Goal: Submit feedback/report problem: Submit feedback/report problem

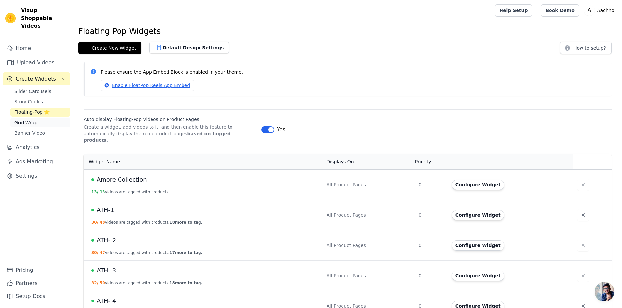
click at [26, 119] on span "Grid Wrap" at bounding box center [25, 122] width 23 height 7
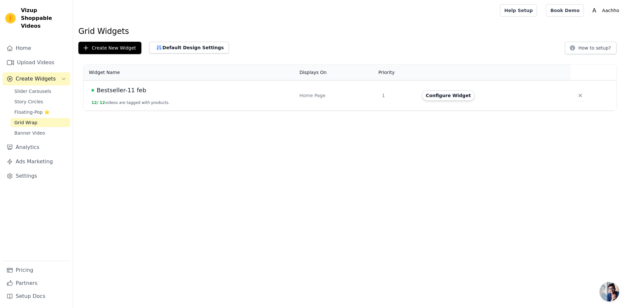
click at [439, 95] on button "Configure Widget" at bounding box center [448, 95] width 53 height 10
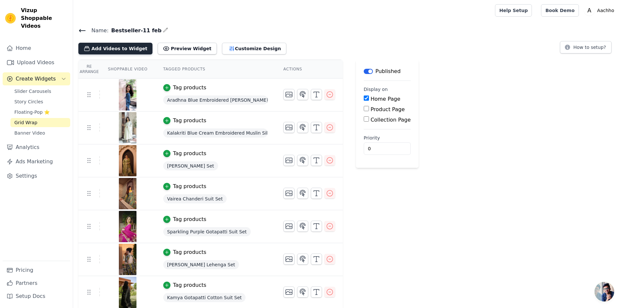
click at [120, 46] on button "Add Videos to Widget" at bounding box center [115, 49] width 74 height 12
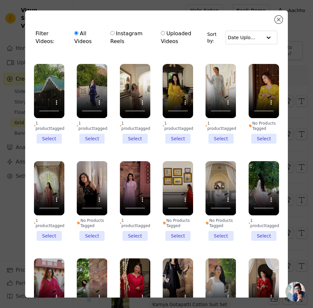
scroll to position [294, 0]
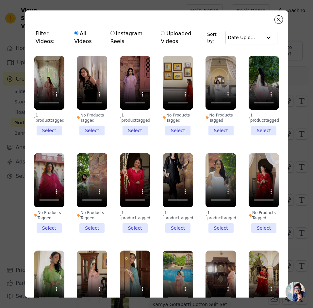
click at [45, 121] on li "1 product tagged Select" at bounding box center [49, 96] width 30 height 80
click at [0, 0] on input "1 product tagged Select" at bounding box center [0, 0] width 0 height 0
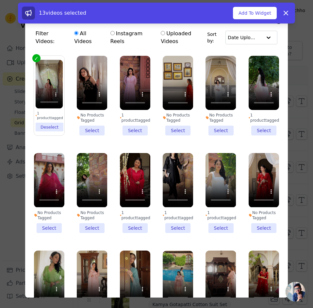
click at [137, 120] on li "1 product tagged Select" at bounding box center [135, 96] width 30 height 80
click at [0, 0] on input "1 product tagged Select" at bounding box center [0, 0] width 0 height 0
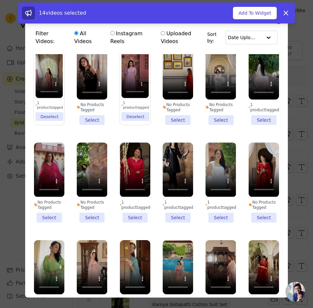
scroll to position [326, 0]
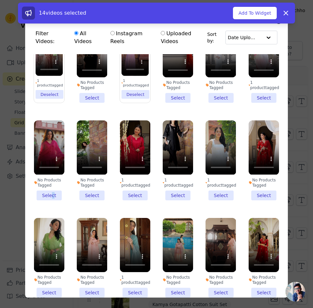
click at [52, 183] on li "No Products Tagged Select" at bounding box center [49, 160] width 30 height 80
click at [72, 192] on ul "1 product tagged Select No Products Tagged Select 1 product tagged Select 1 pro…" at bounding box center [156, 197] width 252 height 287
click at [45, 182] on li "No Products Tagged Select" at bounding box center [49, 160] width 30 height 80
click at [0, 0] on input "No Products Tagged Select" at bounding box center [0, 0] width 0 height 0
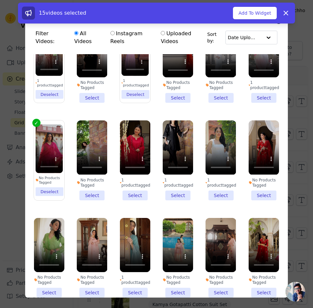
click at [130, 185] on li "1 product tagged Select" at bounding box center [135, 160] width 30 height 80
click at [0, 0] on input "1 product tagged Select" at bounding box center [0, 0] width 0 height 0
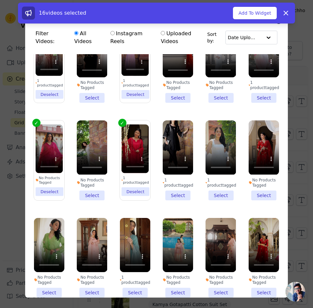
drag, startPoint x: 259, startPoint y: 183, endPoint x: 255, endPoint y: 182, distance: 3.7
click at [258, 182] on li "No Products Tagged Select" at bounding box center [263, 160] width 30 height 80
click at [0, 0] on input "No Products Tagged Select" at bounding box center [0, 0] width 0 height 0
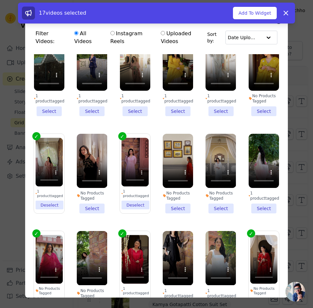
scroll to position [228, 0]
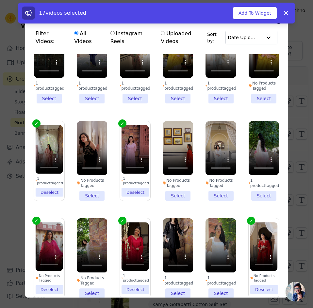
click at [43, 182] on li "1 product tagged Deselect" at bounding box center [48, 161] width 27 height 72
click at [0, 0] on input "1 product tagged Deselect" at bounding box center [0, 0] width 0 height 0
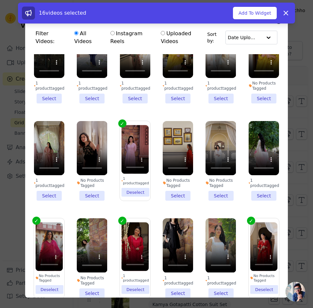
click at [137, 181] on li "1 product tagged Deselect" at bounding box center [134, 161] width 27 height 72
click at [0, 0] on input "1 product tagged Deselect" at bounding box center [0, 0] width 0 height 0
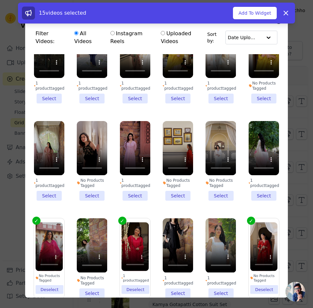
click at [131, 278] on li "1 product tagged Deselect" at bounding box center [134, 259] width 27 height 72
click at [0, 0] on input "1 product tagged Deselect" at bounding box center [0, 0] width 0 height 0
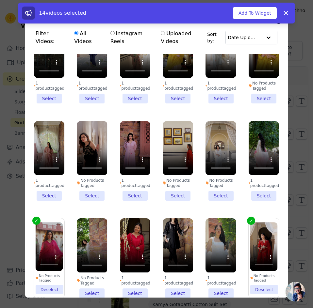
click at [52, 277] on li "No Products Tagged Deselect" at bounding box center [48, 259] width 27 height 72
click at [0, 0] on input "No Products Tagged Deselect" at bounding box center [0, 0] width 0 height 0
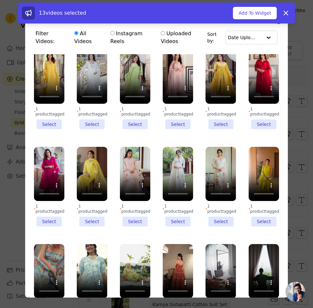
scroll to position [1853, 0]
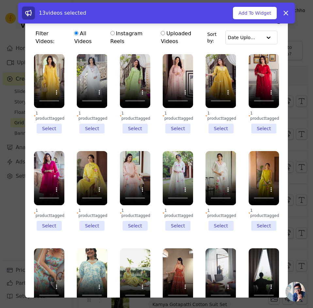
click at [214, 175] on li "1 product tagged Select" at bounding box center [220, 191] width 30 height 80
click at [0, 0] on input "1 product tagged Select" at bounding box center [0, 0] width 0 height 0
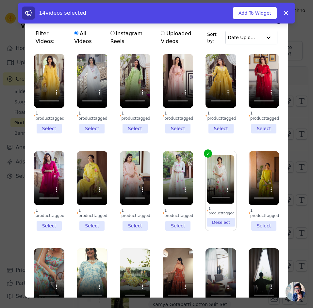
click at [261, 173] on li "1 product tagged Select" at bounding box center [263, 191] width 30 height 80
click at [0, 0] on input "1 product tagged Select" at bounding box center [0, 0] width 0 height 0
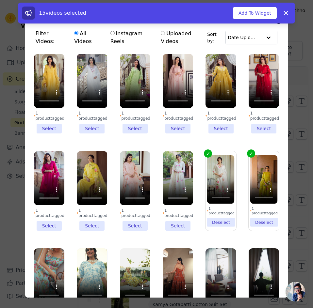
drag, startPoint x: 173, startPoint y: 174, endPoint x: 144, endPoint y: 171, distance: 29.3
click at [173, 175] on li "1 product tagged Select" at bounding box center [178, 191] width 30 height 80
click at [0, 0] on input "1 product tagged Select" at bounding box center [0, 0] width 0 height 0
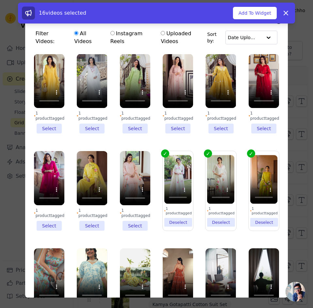
click at [129, 176] on li "1 product tagged Select" at bounding box center [135, 191] width 30 height 80
click at [0, 0] on input "1 product tagged Select" at bounding box center [0, 0] width 0 height 0
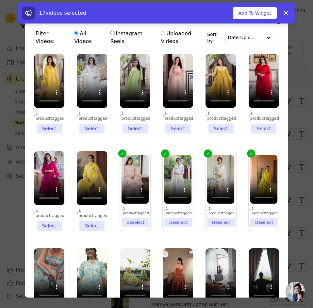
click at [93, 173] on li "1 product tagged Select" at bounding box center [92, 191] width 30 height 80
click at [0, 0] on input "1 product tagged Select" at bounding box center [0, 0] width 0 height 0
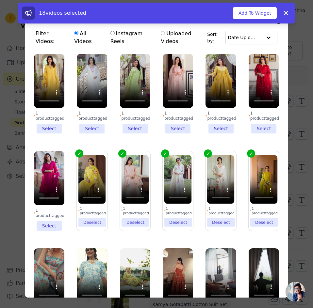
click at [51, 174] on li "1 product tagged Select" at bounding box center [49, 191] width 30 height 80
click at [0, 0] on input "1 product tagged Select" at bounding box center [0, 0] width 0 height 0
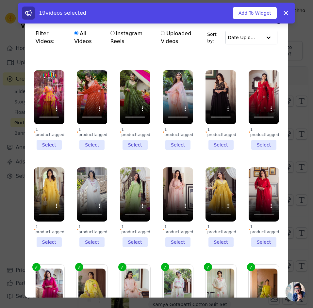
scroll to position [1722, 0]
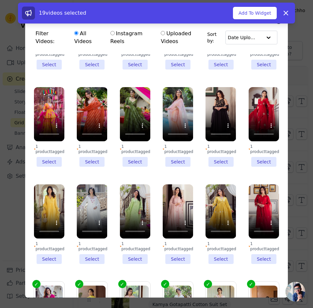
click at [257, 210] on li "1 product tagged Select" at bounding box center [263, 224] width 30 height 80
click at [0, 0] on input "1 product tagged Select" at bounding box center [0, 0] width 0 height 0
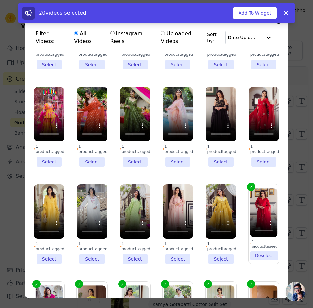
drag, startPoint x: 214, startPoint y: 211, endPoint x: 175, endPoint y: 211, distance: 39.5
click at [214, 211] on li "1 product tagged Select" at bounding box center [220, 224] width 30 height 80
click at [0, 0] on input "1 product tagged Select" at bounding box center [0, 0] width 0 height 0
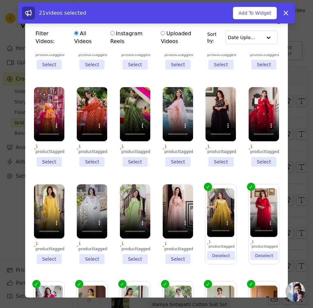
drag, startPoint x: 168, startPoint y: 210, endPoint x: 135, endPoint y: 209, distance: 33.3
click at [169, 210] on li "1 product tagged Select" at bounding box center [178, 224] width 30 height 80
click at [0, 0] on input "1 product tagged Select" at bounding box center [0, 0] width 0 height 0
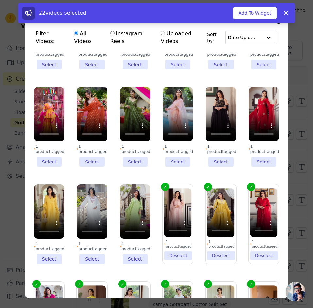
click at [132, 209] on li "1 product tagged Select" at bounding box center [135, 224] width 30 height 80
click at [0, 0] on input "1 product tagged Select" at bounding box center [0, 0] width 0 height 0
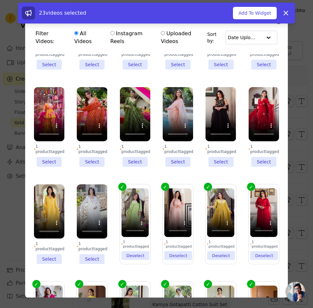
click at [95, 209] on li "1 product tagged Select" at bounding box center [92, 224] width 30 height 80
click at [0, 0] on input "1 product tagged Select" at bounding box center [0, 0] width 0 height 0
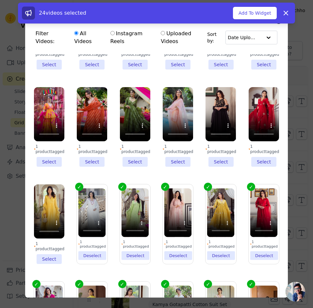
click at [49, 210] on li "1 product tagged Select" at bounding box center [49, 224] width 30 height 80
click at [0, 0] on input "1 product tagged Select" at bounding box center [0, 0] width 0 height 0
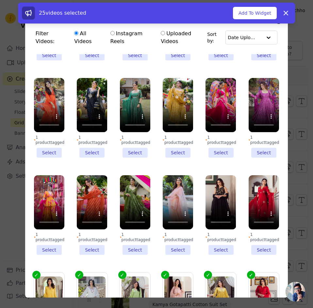
scroll to position [1624, 0]
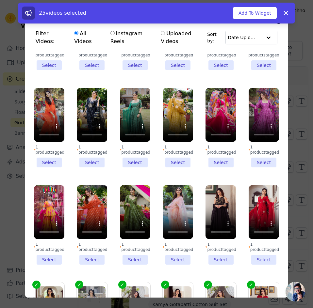
click at [258, 211] on li "1 product tagged Select" at bounding box center [263, 225] width 30 height 80
click at [0, 0] on input "1 product tagged Select" at bounding box center [0, 0] width 0 height 0
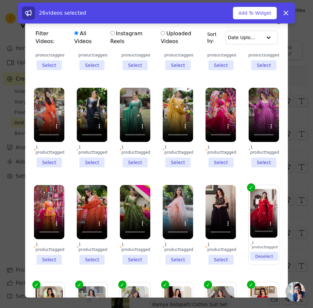
drag, startPoint x: 217, startPoint y: 212, endPoint x: 174, endPoint y: 212, distance: 43.4
click at [217, 212] on li "1 product tagged Select" at bounding box center [220, 225] width 30 height 80
click at [0, 0] on input "1 product tagged Select" at bounding box center [0, 0] width 0 height 0
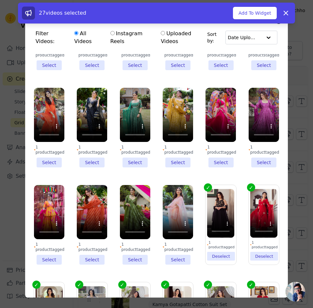
click at [169, 211] on li "1 product tagged Select" at bounding box center [178, 225] width 30 height 80
click at [0, 0] on input "1 product tagged Select" at bounding box center [0, 0] width 0 height 0
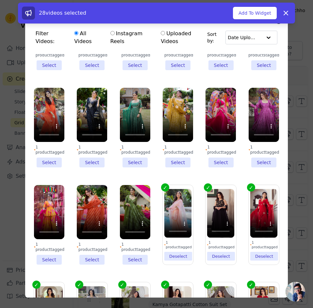
click at [132, 211] on li "1 product tagged Select" at bounding box center [135, 225] width 30 height 80
click at [0, 0] on input "1 product tagged Select" at bounding box center [0, 0] width 0 height 0
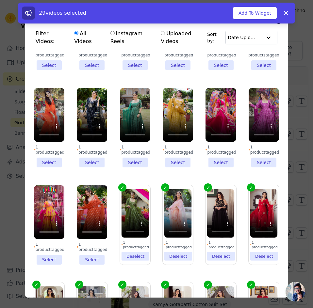
click at [96, 210] on li "1 product tagged Select" at bounding box center [92, 225] width 30 height 80
click at [0, 0] on input "1 product tagged Select" at bounding box center [0, 0] width 0 height 0
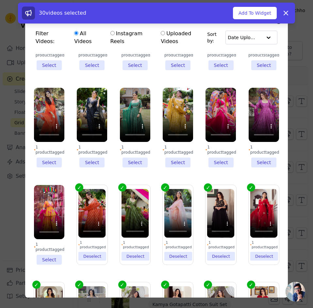
click at [54, 214] on li "1 product tagged Select" at bounding box center [49, 225] width 30 height 80
click at [0, 0] on input "1 product tagged Select" at bounding box center [0, 0] width 0 height 0
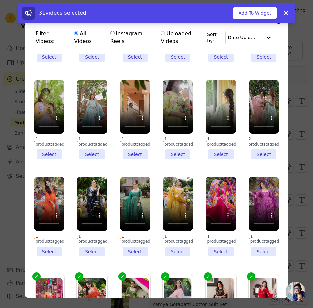
scroll to position [1526, 0]
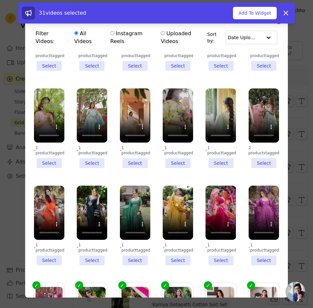
click at [259, 216] on li "1 product tagged Select" at bounding box center [263, 226] width 30 height 80
click at [0, 0] on input "1 product tagged Select" at bounding box center [0, 0] width 0 height 0
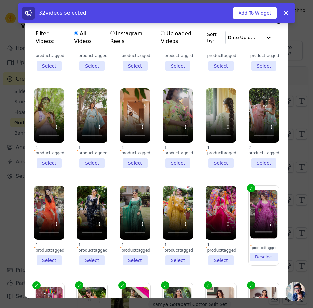
click at [219, 217] on li "1 product tagged Select" at bounding box center [220, 226] width 30 height 80
click at [0, 0] on input "1 product tagged Select" at bounding box center [0, 0] width 0 height 0
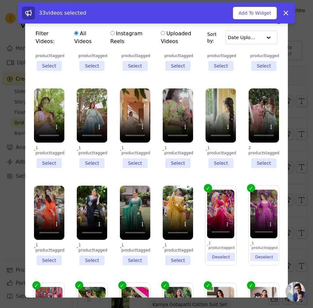
drag, startPoint x: 175, startPoint y: 217, endPoint x: 156, endPoint y: 217, distance: 18.3
click at [175, 217] on li "1 product tagged Select" at bounding box center [178, 226] width 30 height 80
click at [0, 0] on input "1 product tagged Select" at bounding box center [0, 0] width 0 height 0
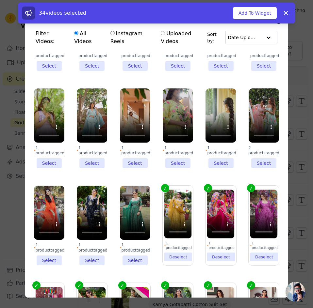
click at [139, 214] on li "1 product tagged Select" at bounding box center [135, 226] width 30 height 80
click at [0, 0] on input "1 product tagged Select" at bounding box center [0, 0] width 0 height 0
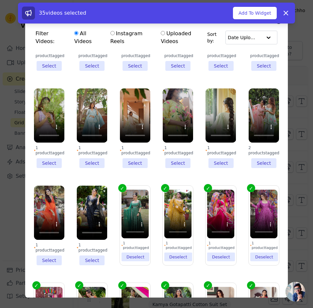
click at [89, 215] on li "1 product tagged Select" at bounding box center [92, 226] width 30 height 80
click at [0, 0] on input "1 product tagged Select" at bounding box center [0, 0] width 0 height 0
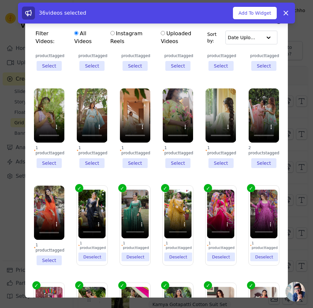
click at [50, 213] on li "1 product tagged Select" at bounding box center [49, 226] width 30 height 80
click at [0, 0] on input "1 product tagged Select" at bounding box center [0, 0] width 0 height 0
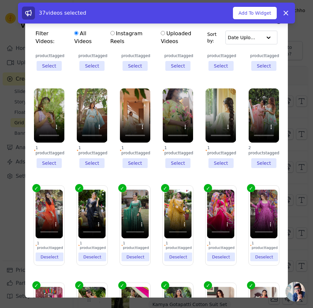
scroll to position [1461, 0]
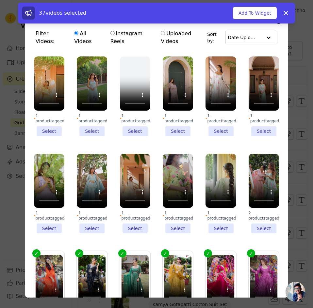
click at [254, 188] on li "2 products tagged Select" at bounding box center [263, 194] width 30 height 80
click at [250, 185] on li "2 products tagged Select" at bounding box center [263, 194] width 30 height 80
click at [0, 0] on input "2 products tagged Select" at bounding box center [0, 0] width 0 height 0
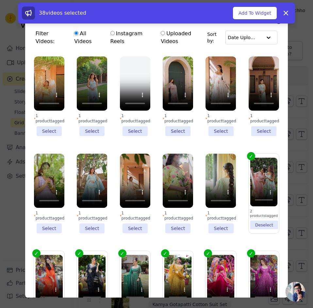
click at [253, 185] on li "2 products tagged Deselect" at bounding box center [263, 194] width 27 height 72
click at [0, 0] on input "2 products tagged Deselect" at bounding box center [0, 0] width 0 height 0
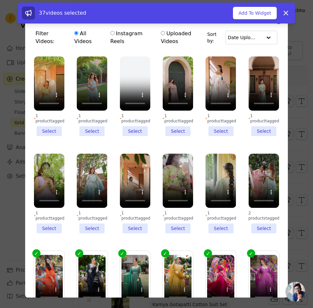
click at [212, 187] on li "1 product tagged Select" at bounding box center [220, 194] width 30 height 80
click at [0, 0] on input "1 product tagged Select" at bounding box center [0, 0] width 0 height 0
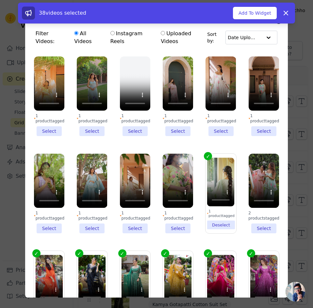
click at [177, 186] on li "1 product tagged Select" at bounding box center [178, 194] width 30 height 80
click at [0, 0] on input "1 product tagged Select" at bounding box center [0, 0] width 0 height 0
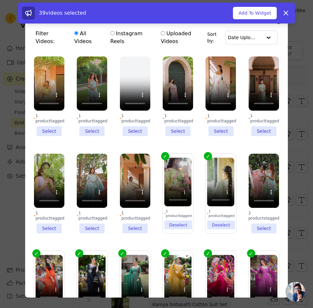
click at [130, 188] on li "1 product tagged Select" at bounding box center [135, 194] width 30 height 80
click at [0, 0] on input "1 product tagged Select" at bounding box center [0, 0] width 0 height 0
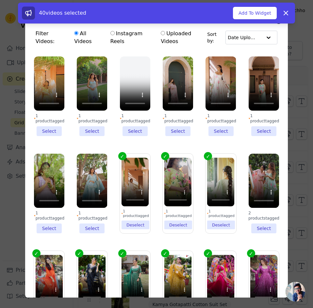
click at [93, 187] on li "1 product tagged Select" at bounding box center [92, 194] width 30 height 80
click at [0, 0] on input "1 product tagged Select" at bounding box center [0, 0] width 0 height 0
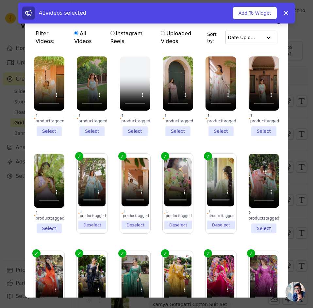
click at [91, 185] on li "1 product tagged Deselect" at bounding box center [91, 194] width 27 height 72
click at [0, 0] on input "1 product tagged Deselect" at bounding box center [0, 0] width 0 height 0
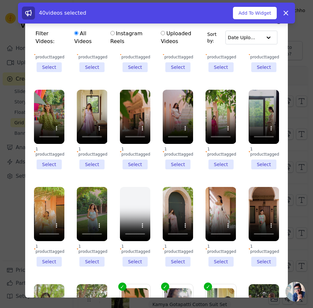
scroll to position [1396, 0]
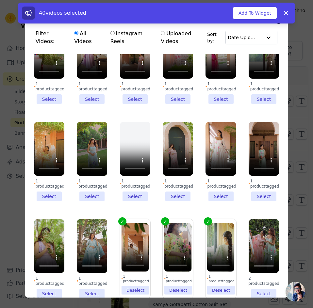
click at [173, 247] on li "1 product tagged Deselect" at bounding box center [177, 259] width 27 height 72
click at [0, 0] on input "1 product tagged Deselect" at bounding box center [0, 0] width 0 height 0
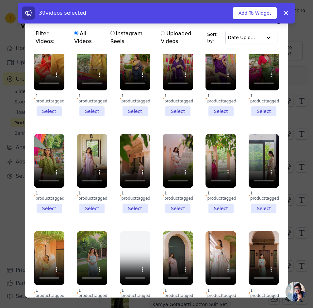
scroll to position [1265, 0]
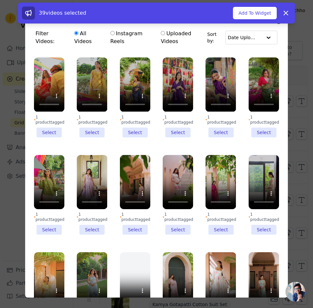
click at [213, 194] on li "1 product tagged Select" at bounding box center [220, 195] width 30 height 80
click at [0, 0] on input "1 product tagged Select" at bounding box center [0, 0] width 0 height 0
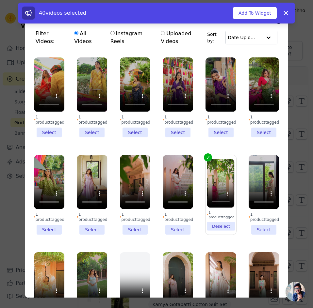
drag, startPoint x: 127, startPoint y: 289, endPoint x: 136, endPoint y: 275, distance: 17.1
click at [126, 289] on li "1 product tagged Select" at bounding box center [135, 292] width 30 height 80
drag, startPoint x: 177, startPoint y: 193, endPoint x: 154, endPoint y: 195, distance: 23.3
click at [177, 192] on li "1 product tagged Select" at bounding box center [178, 195] width 30 height 80
click at [0, 0] on input "1 product tagged Select" at bounding box center [0, 0] width 0 height 0
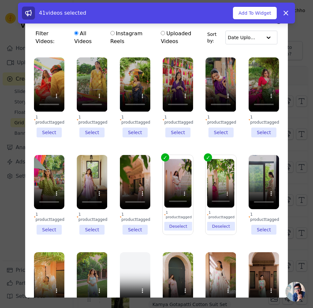
click at [134, 192] on li "1 product tagged Select" at bounding box center [135, 195] width 30 height 80
click at [0, 0] on input "1 product tagged Select" at bounding box center [0, 0] width 0 height 0
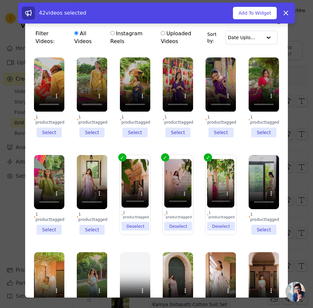
click at [255, 191] on li "1 product tagged Select" at bounding box center [263, 195] width 30 height 80
click at [0, 0] on input "1 product tagged Select" at bounding box center [0, 0] width 0 height 0
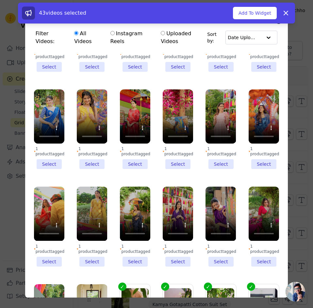
scroll to position [1135, 0]
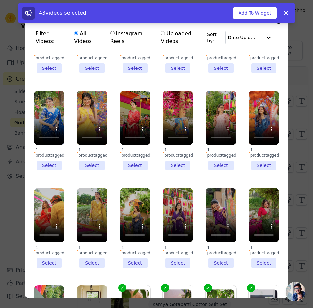
click at [250, 229] on li "1 product tagged Select" at bounding box center [263, 228] width 30 height 80
click at [0, 0] on input "1 product tagged Select" at bounding box center [0, 0] width 0 height 0
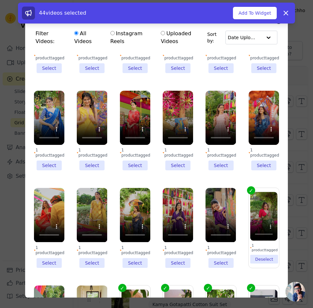
click at [217, 229] on li "1 product tagged Select" at bounding box center [220, 228] width 30 height 80
click at [0, 0] on input "1 product tagged Select" at bounding box center [0, 0] width 0 height 0
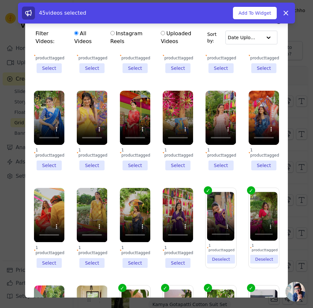
click at [175, 228] on li "1 product tagged Select" at bounding box center [178, 228] width 30 height 80
click at [0, 0] on input "1 product tagged Select" at bounding box center [0, 0] width 0 height 0
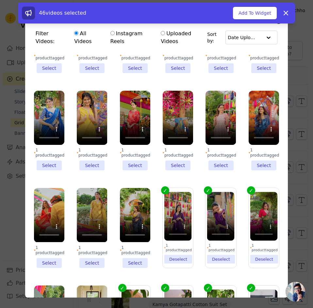
click at [130, 226] on li "1 product tagged Select" at bounding box center [135, 228] width 30 height 80
click at [90, 228] on li "1 product tagged Select" at bounding box center [92, 228] width 30 height 80
click at [0, 0] on input "1 product tagged Select" at bounding box center [0, 0] width 0 height 0
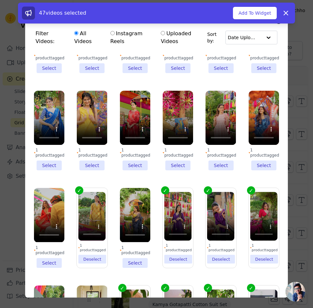
click at [55, 226] on li "1 product tagged Select" at bounding box center [49, 228] width 30 height 80
click at [0, 0] on input "1 product tagged Select" at bounding box center [0, 0] width 0 height 0
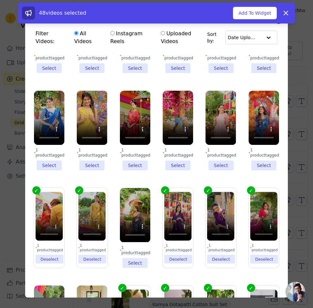
click at [95, 230] on li "1 product tagged Deselect" at bounding box center [91, 228] width 27 height 72
click at [0, 0] on input "1 product tagged Deselect" at bounding box center [0, 0] width 0 height 0
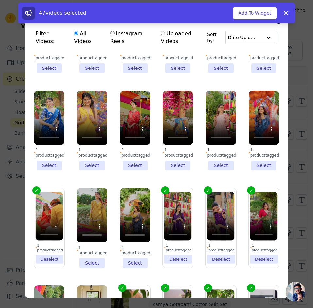
click at [217, 227] on li "1 product tagged Deselect" at bounding box center [220, 228] width 27 height 72
click at [0, 0] on input "1 product tagged Deselect" at bounding box center [0, 0] width 0 height 0
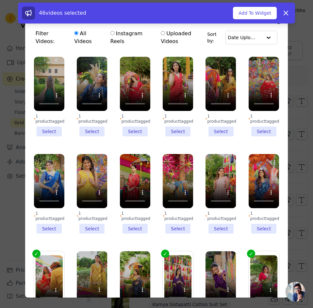
scroll to position [1069, 0]
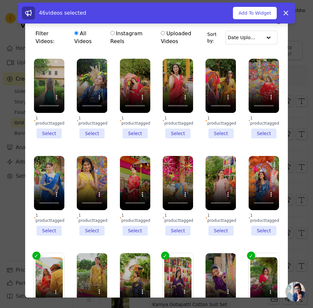
click at [45, 198] on li "1 product tagged Select" at bounding box center [49, 196] width 30 height 80
click at [0, 0] on input "1 product tagged Select" at bounding box center [0, 0] width 0 height 0
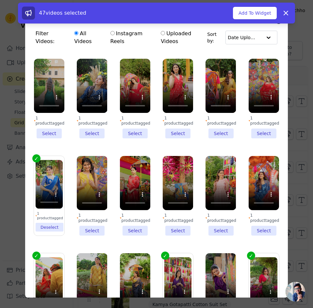
click at [87, 199] on li "1 product tagged Select" at bounding box center [92, 196] width 30 height 80
click at [0, 0] on input "1 product tagged Select" at bounding box center [0, 0] width 0 height 0
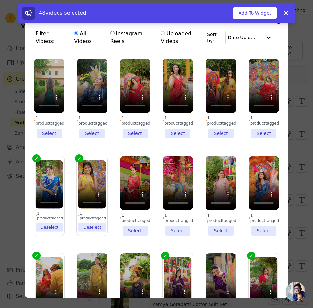
drag, startPoint x: 131, startPoint y: 200, endPoint x: 164, endPoint y: 199, distance: 33.0
click at [131, 200] on li "1 product tagged Select" at bounding box center [135, 196] width 30 height 80
click at [0, 0] on input "1 product tagged Select" at bounding box center [0, 0] width 0 height 0
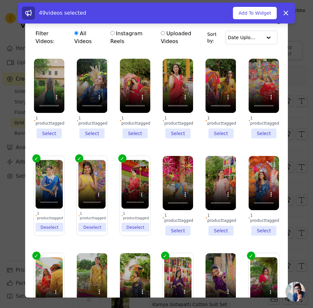
click at [173, 197] on li "1 product tagged Select" at bounding box center [178, 196] width 30 height 80
click at [184, 201] on li "1 product tagged Select" at bounding box center [178, 196] width 30 height 80
click at [0, 0] on input "1 product tagged Select" at bounding box center [0, 0] width 0 height 0
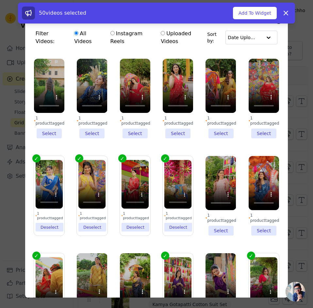
click at [208, 199] on li "1 product tagged Select" at bounding box center [220, 196] width 30 height 80
click at [0, 0] on input "1 product tagged Select" at bounding box center [0, 0] width 0 height 0
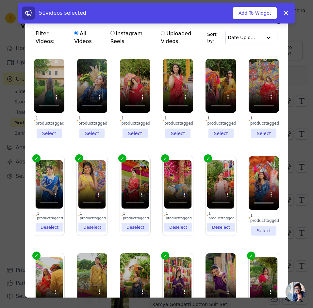
click at [256, 197] on li "1 product tagged Select" at bounding box center [263, 196] width 30 height 80
click at [0, 0] on input "1 product tagged Select" at bounding box center [0, 0] width 0 height 0
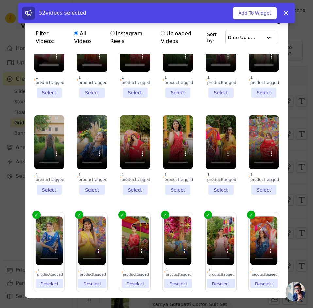
scroll to position [939, 0]
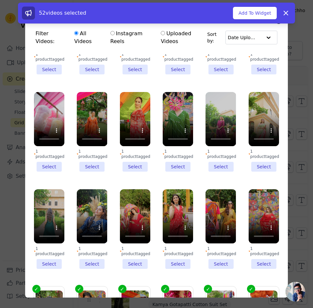
click at [42, 233] on li "1 product tagged Select" at bounding box center [49, 229] width 30 height 80
click at [0, 0] on input "1 product tagged Select" at bounding box center [0, 0] width 0 height 0
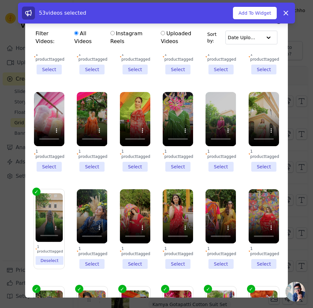
click at [45, 230] on li "1 product tagged Deselect" at bounding box center [48, 229] width 27 height 72
click at [0, 0] on input "1 product tagged Deselect" at bounding box center [0, 0] width 0 height 0
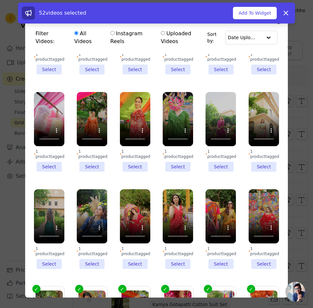
click at [93, 233] on li "1 product tagged Select" at bounding box center [92, 229] width 30 height 80
click at [0, 0] on input "1 product tagged Select" at bounding box center [0, 0] width 0 height 0
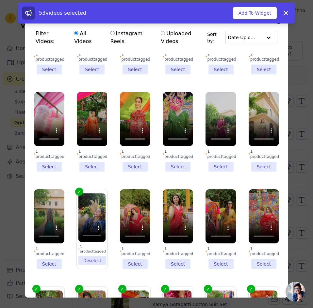
click at [139, 234] on li "1 product tagged Select" at bounding box center [135, 229] width 30 height 80
click at [0, 0] on input "1 product tagged Select" at bounding box center [0, 0] width 0 height 0
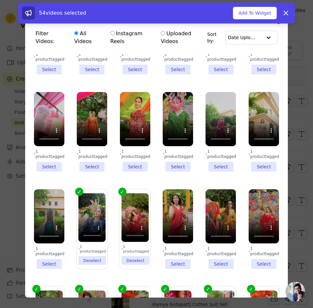
click at [181, 231] on li "1 product tagged Select" at bounding box center [178, 229] width 30 height 80
click at [0, 0] on input "1 product tagged Select" at bounding box center [0, 0] width 0 height 0
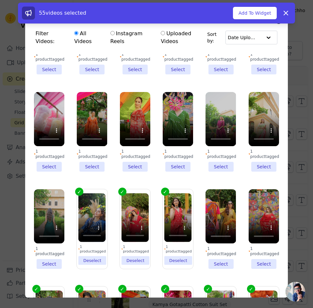
click at [212, 235] on li "1 product tagged Select" at bounding box center [220, 229] width 30 height 80
click at [0, 0] on input "1 product tagged Select" at bounding box center [0, 0] width 0 height 0
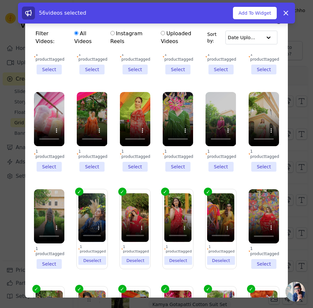
click at [257, 234] on li "1 product tagged Select" at bounding box center [263, 229] width 30 height 80
click at [177, 232] on li "1 product tagged Deselect" at bounding box center [177, 229] width 27 height 72
click at [0, 0] on input "1 product tagged Deselect" at bounding box center [0, 0] width 0 height 0
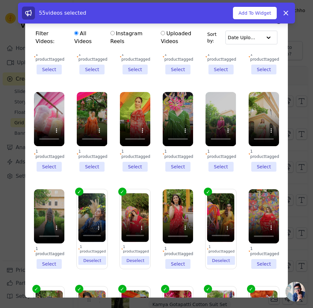
click at [254, 234] on li "1 product tagged Select" at bounding box center [263, 229] width 30 height 80
click at [0, 0] on input "1 product tagged Select" at bounding box center [0, 0] width 0 height 0
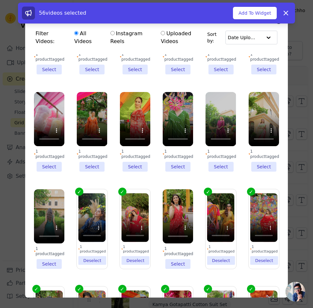
scroll to position [841, 0]
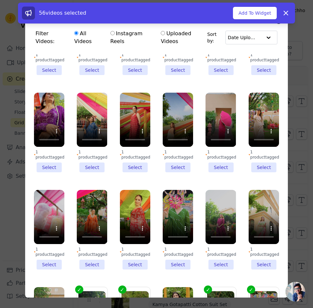
drag, startPoint x: 49, startPoint y: 238, endPoint x: 62, endPoint y: 237, distance: 13.7
click at [49, 238] on li "1 product tagged Select" at bounding box center [49, 230] width 30 height 80
click at [0, 0] on input "1 product tagged Select" at bounding box center [0, 0] width 0 height 0
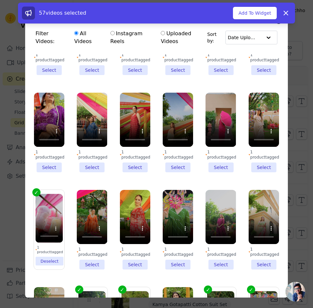
click at [91, 236] on li "1 product tagged Select" at bounding box center [92, 230] width 30 height 80
click at [0, 0] on input "1 product tagged Select" at bounding box center [0, 0] width 0 height 0
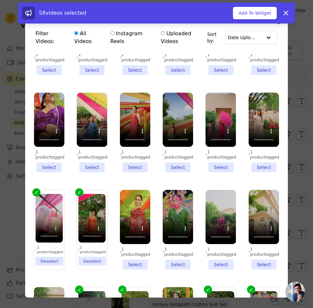
click at [132, 238] on li "1 product tagged Select" at bounding box center [135, 230] width 30 height 80
click at [0, 0] on input "1 product tagged Select" at bounding box center [0, 0] width 0 height 0
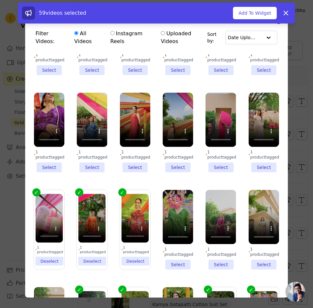
click at [174, 237] on li "1 product tagged Select" at bounding box center [178, 230] width 30 height 80
click at [0, 0] on input "1 product tagged Select" at bounding box center [0, 0] width 0 height 0
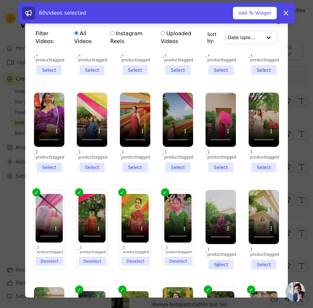
click at [212, 236] on li "1 product tagged Select" at bounding box center [220, 230] width 30 height 80
click at [219, 236] on li "1 product tagged Select" at bounding box center [220, 230] width 30 height 80
click at [0, 0] on input "1 product tagged Select" at bounding box center [0, 0] width 0 height 0
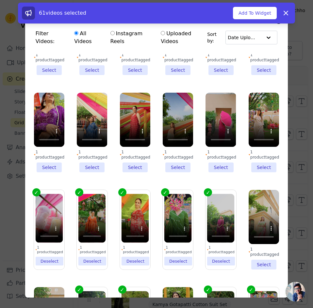
click at [258, 234] on li "1 product tagged Select" at bounding box center [263, 230] width 30 height 80
click at [0, 0] on input "1 product tagged Select" at bounding box center [0, 0] width 0 height 0
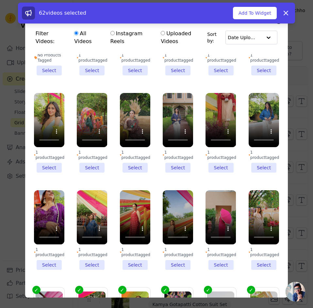
scroll to position [743, 0]
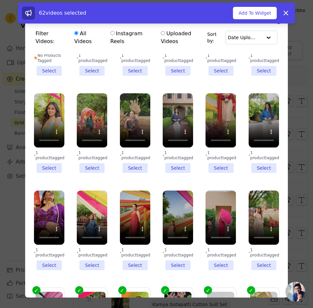
drag, startPoint x: 249, startPoint y: 240, endPoint x: 242, endPoint y: 239, distance: 7.5
click at [250, 239] on li "1 product tagged Select" at bounding box center [263, 231] width 30 height 80
click at [0, 0] on input "1 product tagged Select" at bounding box center [0, 0] width 0 height 0
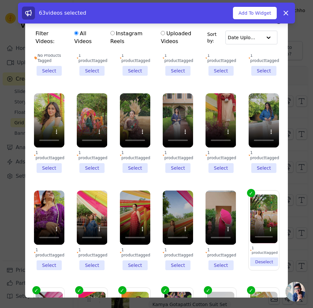
click at [209, 239] on li "1 product tagged Select" at bounding box center [220, 231] width 30 height 80
click at [0, 0] on input "1 product tagged Select" at bounding box center [0, 0] width 0 height 0
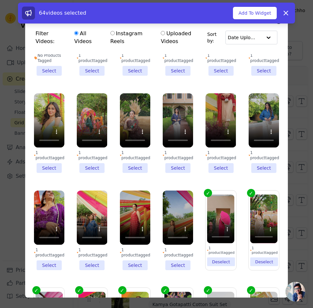
click at [170, 241] on li "1 product tagged Select" at bounding box center [178, 231] width 30 height 80
click at [0, 0] on input "1 product tagged Select" at bounding box center [0, 0] width 0 height 0
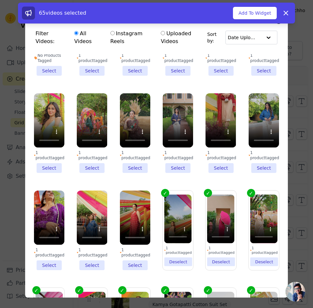
click at [48, 242] on li "1 product tagged Select" at bounding box center [49, 231] width 30 height 80
click at [0, 0] on input "1 product tagged Select" at bounding box center [0, 0] width 0 height 0
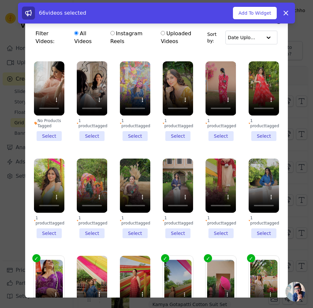
scroll to position [612, 0]
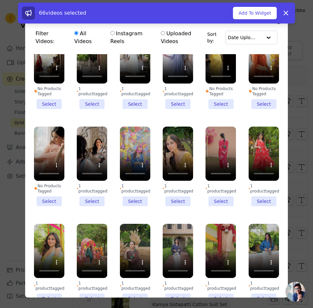
click at [176, 182] on li "1 product tagged Select" at bounding box center [178, 167] width 30 height 80
click at [0, 0] on input "1 product tagged Select" at bounding box center [0, 0] width 0 height 0
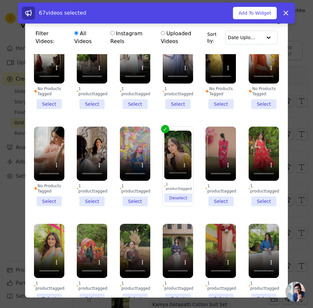
click at [128, 181] on li "1 product tagged Select" at bounding box center [135, 167] width 30 height 80
click at [0, 0] on input "1 product tagged Select" at bounding box center [0, 0] width 0 height 0
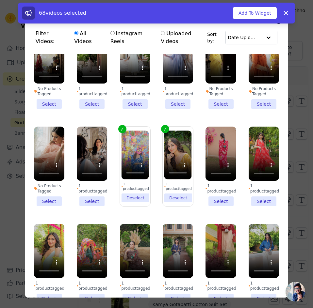
click at [91, 183] on li "1 product tagged Select" at bounding box center [92, 167] width 30 height 80
click at [0, 0] on input "1 product tagged Select" at bounding box center [0, 0] width 0 height 0
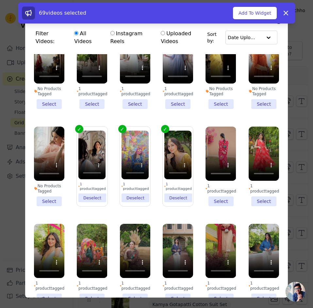
click at [44, 181] on li "No Products Tagged Select" at bounding box center [49, 167] width 30 height 80
click at [0, 0] on input "No Products Tagged Select" at bounding box center [0, 0] width 0 height 0
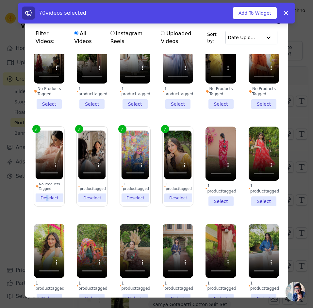
click at [47, 180] on li "No Products Tagged Deselect" at bounding box center [48, 167] width 27 height 72
click at [51, 180] on li "No Products Tagged Deselect" at bounding box center [48, 167] width 27 height 72
click at [0, 0] on input "No Products Tagged Deselect" at bounding box center [0, 0] width 0 height 0
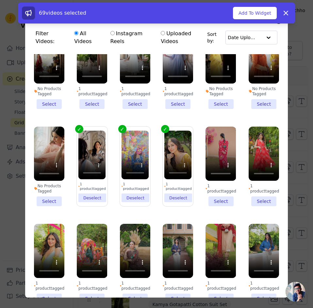
click at [215, 185] on li "1 product tagged Select" at bounding box center [220, 167] width 30 height 80
click at [0, 0] on input "1 product tagged Select" at bounding box center [0, 0] width 0 height 0
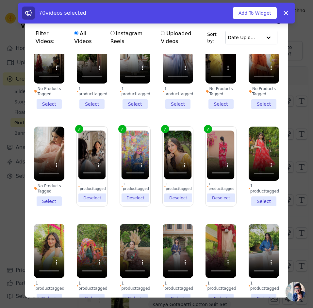
drag, startPoint x: 220, startPoint y: 178, endPoint x: 236, endPoint y: 180, distance: 16.5
click at [220, 178] on li "1 product tagged Deselect" at bounding box center [220, 167] width 27 height 72
click at [0, 0] on input "1 product tagged Deselect" at bounding box center [0, 0] width 0 height 0
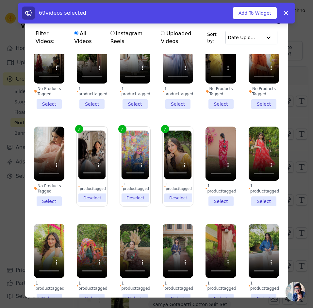
click at [258, 182] on li "1 product tagged Select" at bounding box center [263, 167] width 30 height 80
click at [0, 0] on input "1 product tagged Select" at bounding box center [0, 0] width 0 height 0
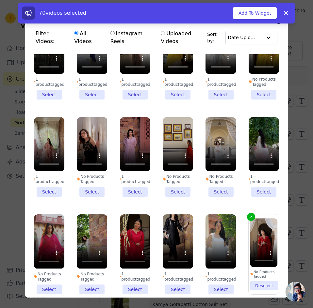
scroll to position [221, 0]
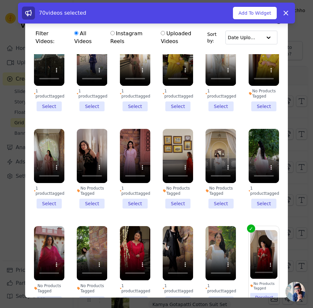
click at [49, 196] on li "1 product tagged Select" at bounding box center [49, 169] width 30 height 80
click at [0, 0] on input "1 product tagged Select" at bounding box center [0, 0] width 0 height 0
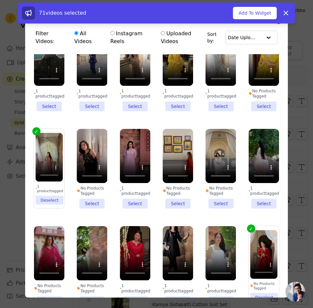
click at [133, 196] on li "1 product tagged Select" at bounding box center [135, 169] width 30 height 80
click at [0, 0] on input "1 product tagged Select" at bounding box center [0, 0] width 0 height 0
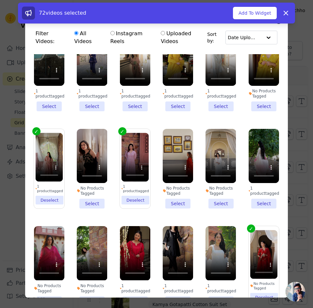
click at [257, 191] on li "1 product tagged Select" at bounding box center [263, 169] width 30 height 80
click at [0, 0] on input "1 product tagged Select" at bounding box center [0, 0] width 0 height 0
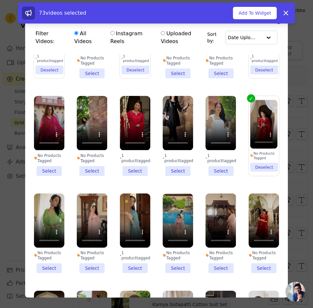
scroll to position [351, 0]
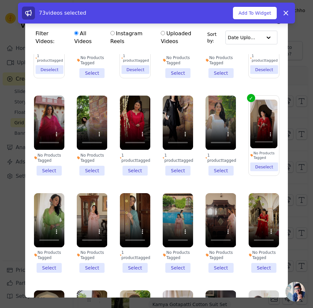
click at [42, 162] on li "No Products Tagged Select" at bounding box center [49, 136] width 30 height 80
click at [0, 0] on input "No Products Tagged Select" at bounding box center [0, 0] width 0 height 0
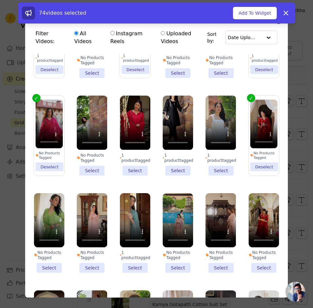
click at [139, 161] on li "1 product tagged Select" at bounding box center [135, 136] width 30 height 80
click at [0, 0] on input "1 product tagged Select" at bounding box center [0, 0] width 0 height 0
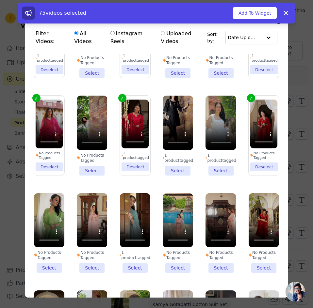
click at [93, 158] on li "No Products Tagged Select" at bounding box center [92, 136] width 30 height 80
click at [0, 0] on input "No Products Tagged Select" at bounding box center [0, 0] width 0 height 0
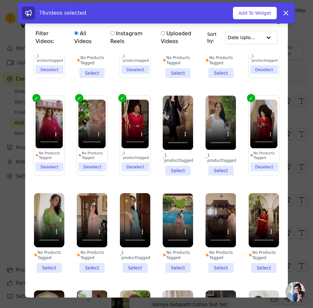
click at [258, 154] on li "No Products Tagged Deselect" at bounding box center [263, 136] width 27 height 72
click at [0, 0] on input "No Products Tagged Deselect" at bounding box center [0, 0] width 0 height 0
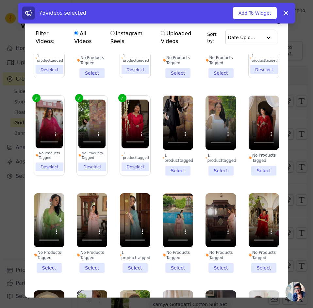
click at [258, 154] on li "No Products Tagged Select" at bounding box center [263, 136] width 30 height 80
click at [0, 0] on input "No Products Tagged Select" at bounding box center [0, 0] width 0 height 0
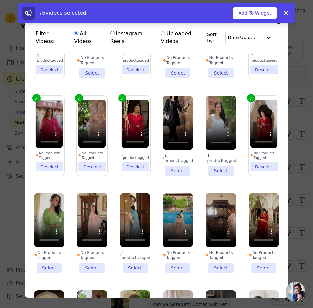
click at [88, 251] on li "No Products Tagged Select" at bounding box center [92, 233] width 30 height 80
click at [0, 0] on input "No Products Tagged Select" at bounding box center [0, 0] width 0 height 0
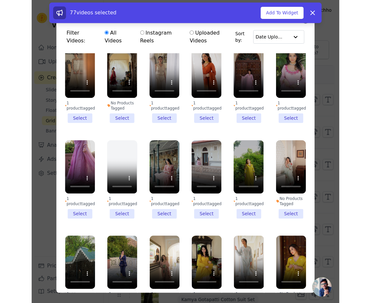
scroll to position [0, 0]
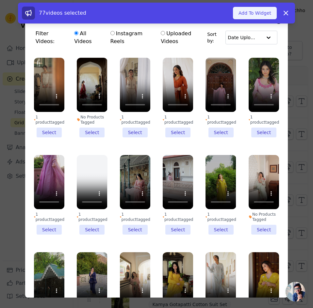
click at [251, 12] on button "Add To Widget" at bounding box center [255, 13] width 44 height 12
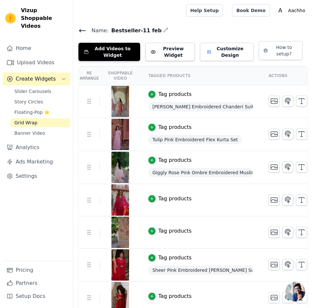
click at [52, 194] on div "Home Upload Videos Create Widgets Slider Carousels Story Circles Floating-Pop ⭐…" at bounding box center [37, 151] width 68 height 219
click at [215, 34] on h4 "Name: Bestseller-11 feb" at bounding box center [192, 30] width 229 height 9
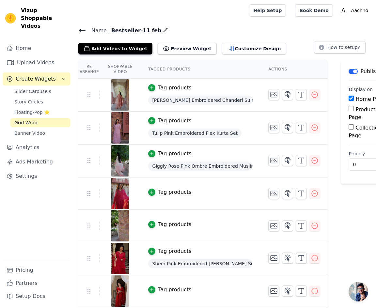
click at [79, 29] on icon at bounding box center [82, 31] width 8 height 8
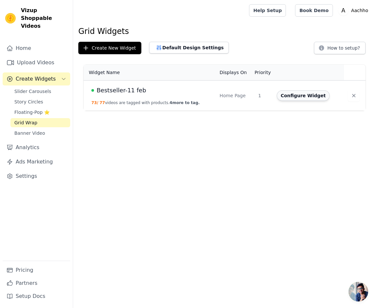
click at [285, 95] on button "Configure Widget" at bounding box center [303, 95] width 53 height 10
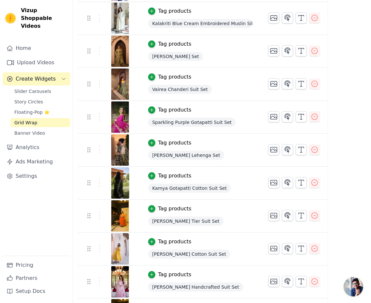
scroll to position [2311, 0]
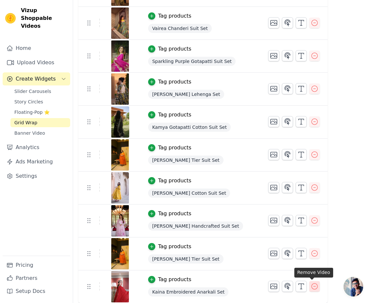
click at [314, 286] on icon "button" at bounding box center [315, 287] width 8 height 8
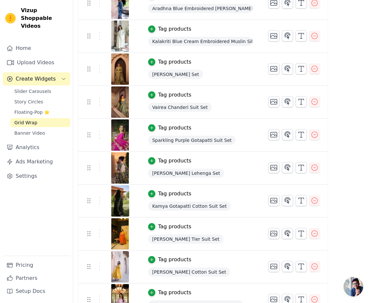
scroll to position [2278, 0]
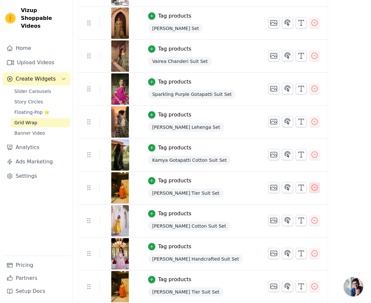
click at [311, 188] on icon "button" at bounding box center [315, 188] width 8 height 8
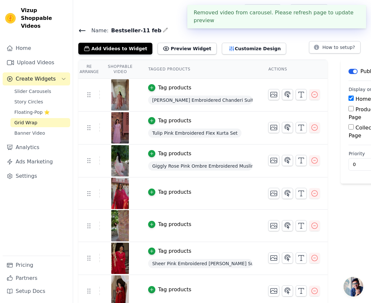
scroll to position [2245, 0]
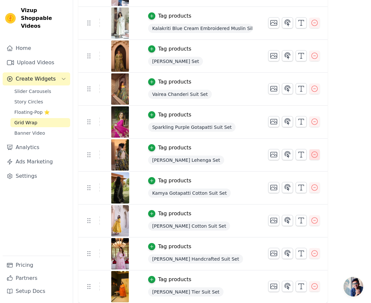
click at [312, 154] on icon "button" at bounding box center [315, 155] width 6 height 6
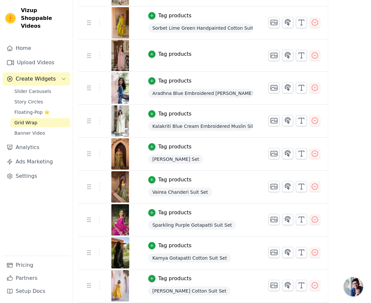
scroll to position [2114, 0]
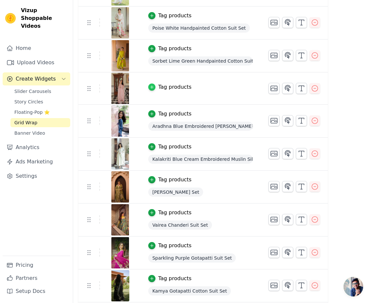
click at [149, 85] on icon "button" at bounding box center [151, 87] width 5 height 5
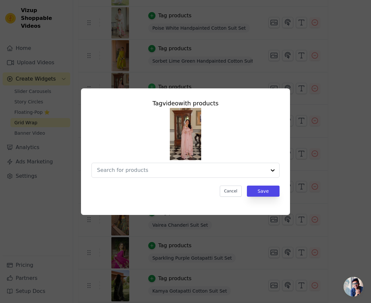
scroll to position [0, 0]
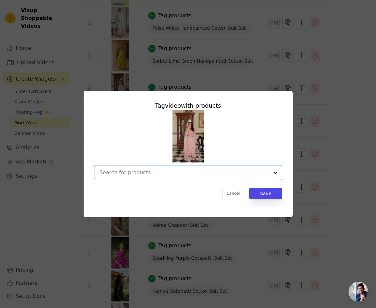
click at [159, 172] on input "text" at bounding box center [184, 173] width 169 height 8
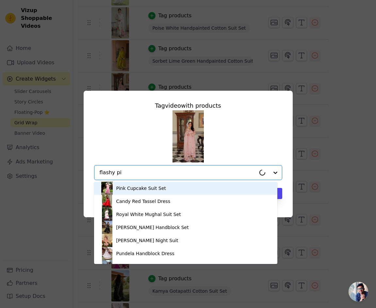
type input "flashy pin"
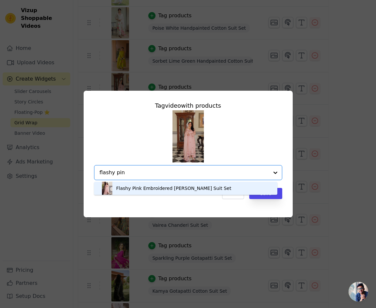
click at [167, 186] on div "Flashy Pink Embroidered Doria Suit Set" at bounding box center [173, 188] width 115 height 7
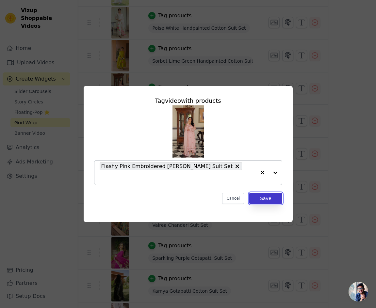
click at [262, 197] on button "Save" at bounding box center [265, 198] width 33 height 11
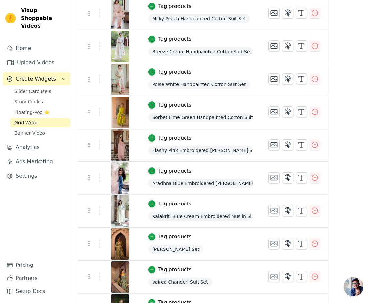
scroll to position [1992, 0]
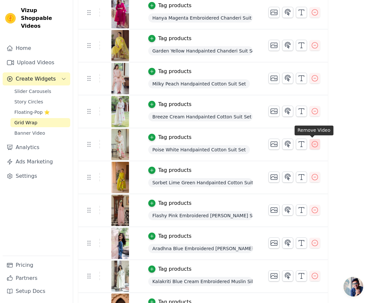
click at [311, 142] on icon "button" at bounding box center [315, 144] width 8 height 8
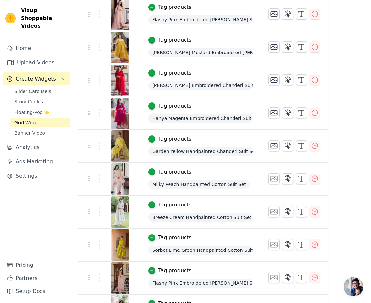
scroll to position [1902, 0]
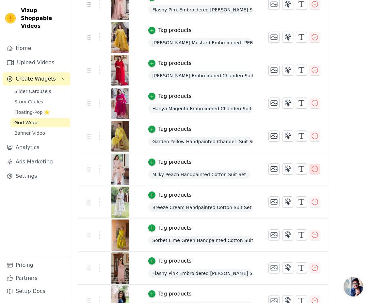
click at [313, 171] on icon "button" at bounding box center [315, 169] width 6 height 6
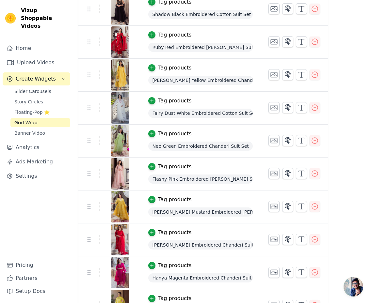
scroll to position [1730, 0]
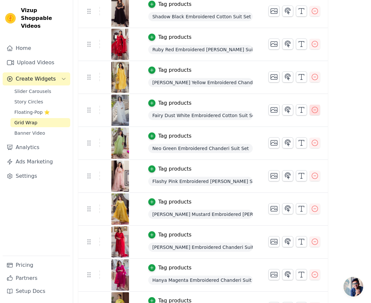
click at [312, 110] on icon "button" at bounding box center [315, 110] width 6 height 6
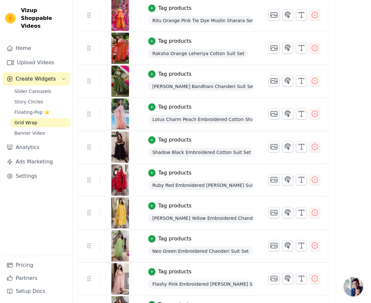
scroll to position [1588, 0]
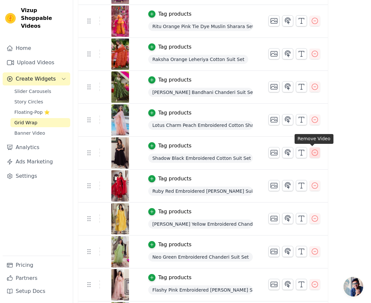
click at [311, 152] on icon "button" at bounding box center [315, 153] width 8 height 8
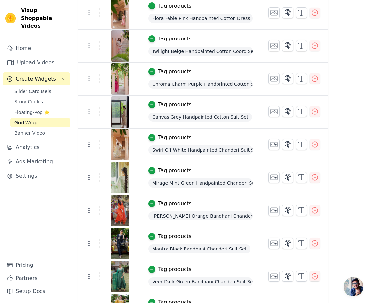
scroll to position [1199, 0]
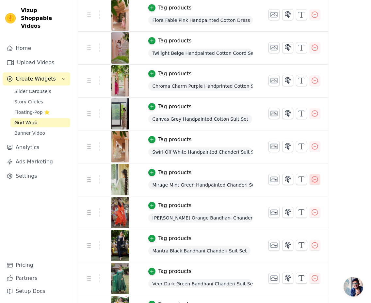
click at [313, 179] on icon "button" at bounding box center [315, 180] width 8 height 8
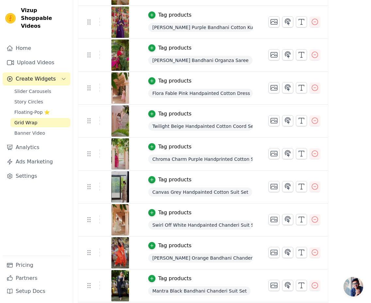
scroll to position [1117, 0]
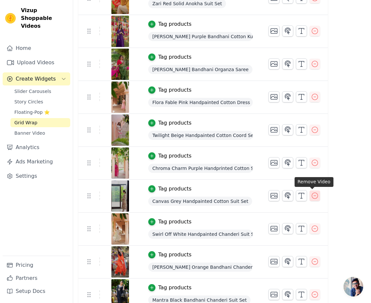
click at [312, 196] on icon "button" at bounding box center [315, 196] width 6 height 6
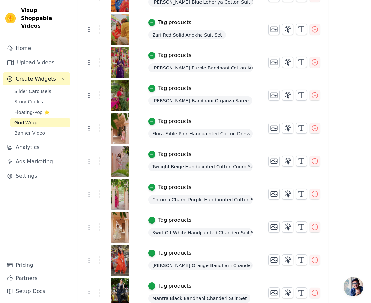
scroll to position [1080, 0]
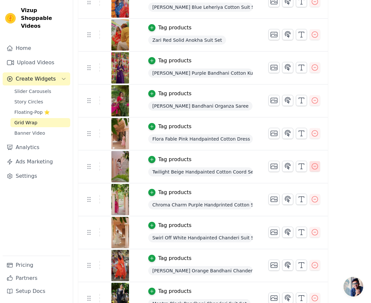
click at [313, 166] on icon "button" at bounding box center [315, 167] width 8 height 8
click at [312, 135] on icon "button" at bounding box center [315, 134] width 8 height 8
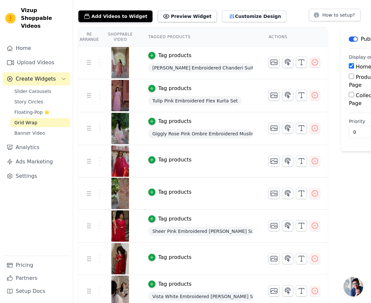
scroll to position [0, 0]
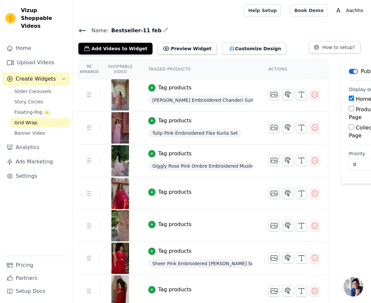
click at [80, 31] on icon at bounding box center [82, 30] width 6 height 3
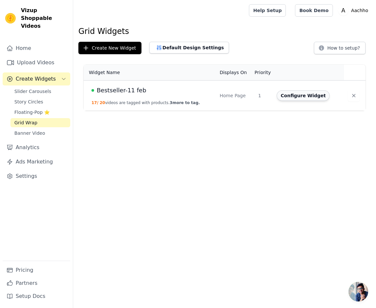
click at [306, 95] on button "Configure Widget" at bounding box center [302, 95] width 53 height 10
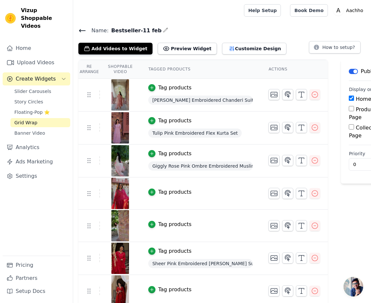
click at [83, 30] on icon at bounding box center [82, 30] width 6 height 3
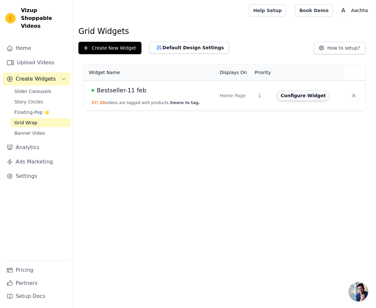
click at [302, 95] on button "Configure Widget" at bounding box center [302, 95] width 53 height 10
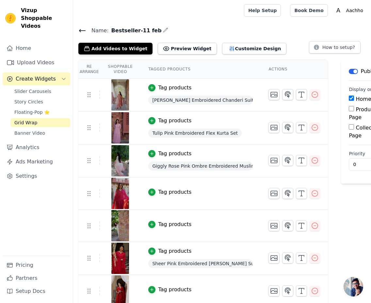
click at [83, 29] on icon at bounding box center [82, 31] width 8 height 8
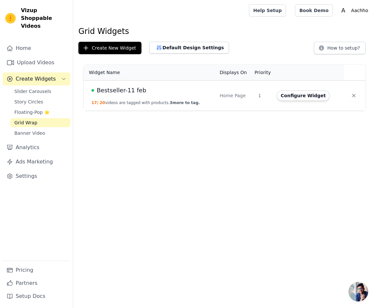
click at [41, 118] on link "Grid Wrap" at bounding box center [40, 122] width 60 height 9
click at [299, 96] on button "Configure Widget" at bounding box center [302, 95] width 53 height 10
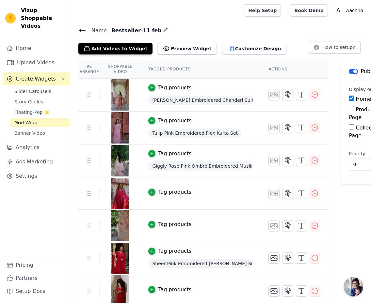
click at [351, 283] on span "Open chat" at bounding box center [353, 287] width 20 height 20
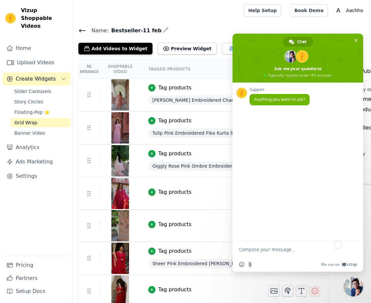
click at [285, 251] on textarea "To enrich screen reader interactions, please activate Accessibility in Grammarl…" at bounding box center [291, 249] width 104 height 16
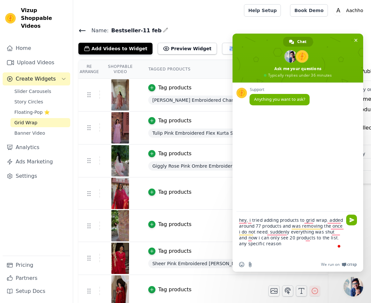
type textarea "hey, i tried adding products to grid wrap. added around 77 products and was rem…"
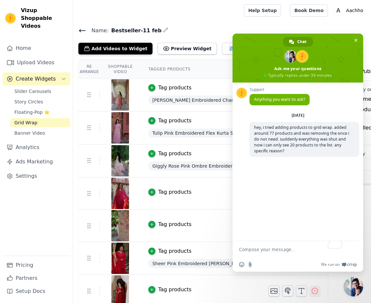
click at [189, 200] on td "Tag products" at bounding box center [200, 194] width 120 height 32
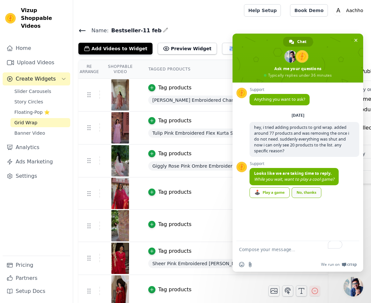
click at [311, 191] on link "No, thanks" at bounding box center [306, 192] width 30 height 11
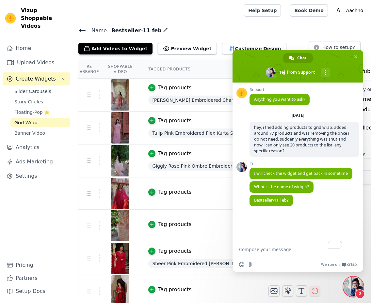
click at [273, 252] on textarea "To enrich screen reader interactions, please activate Accessibility in Grammarl…" at bounding box center [291, 249] width 104 height 16
type textarea "yes"
click at [212, 29] on h4 "Name: Bestseller-11 feb" at bounding box center [221, 30] width 287 height 9
click at [211, 28] on h4 "Name: Bestseller-11 feb" at bounding box center [221, 30] width 287 height 9
click at [357, 57] on span "Close chat" at bounding box center [355, 56] width 7 height 7
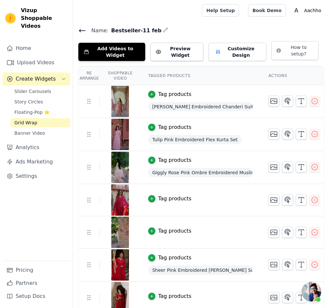
click at [311, 294] on span "Open chat" at bounding box center [312, 292] width 20 height 20
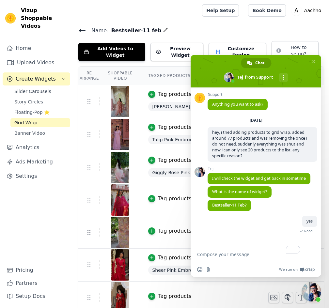
click at [194, 10] on div at bounding box center [136, 10] width 116 height 21
click at [314, 60] on span "Close chat" at bounding box center [313, 61] width 3 height 4
